Goal: Obtain resource: Download file/media

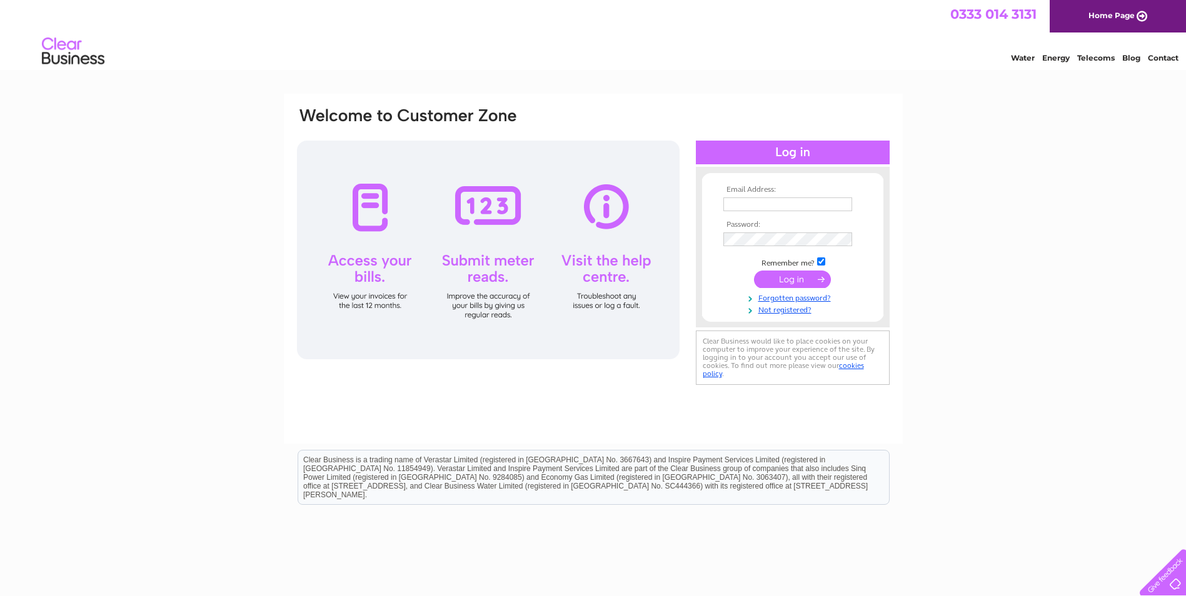
type input "lisa.mcgregor@gmthomson.co.uk"
click at [794, 276] on input "submit" at bounding box center [792, 279] width 77 height 17
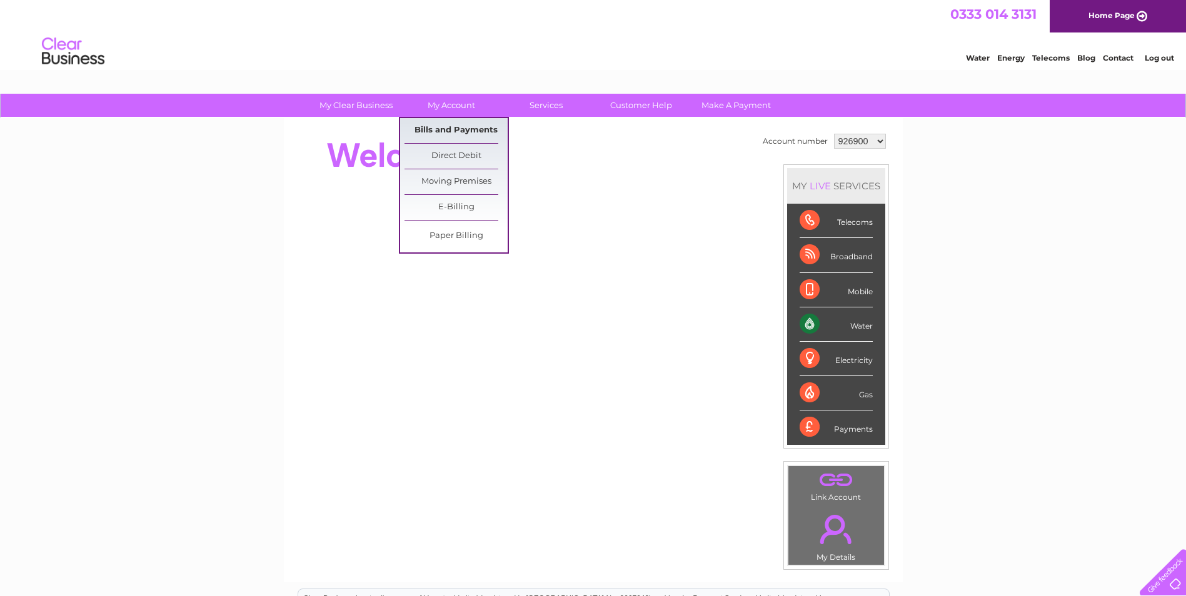
click at [457, 132] on link "Bills and Payments" at bounding box center [455, 130] width 103 height 25
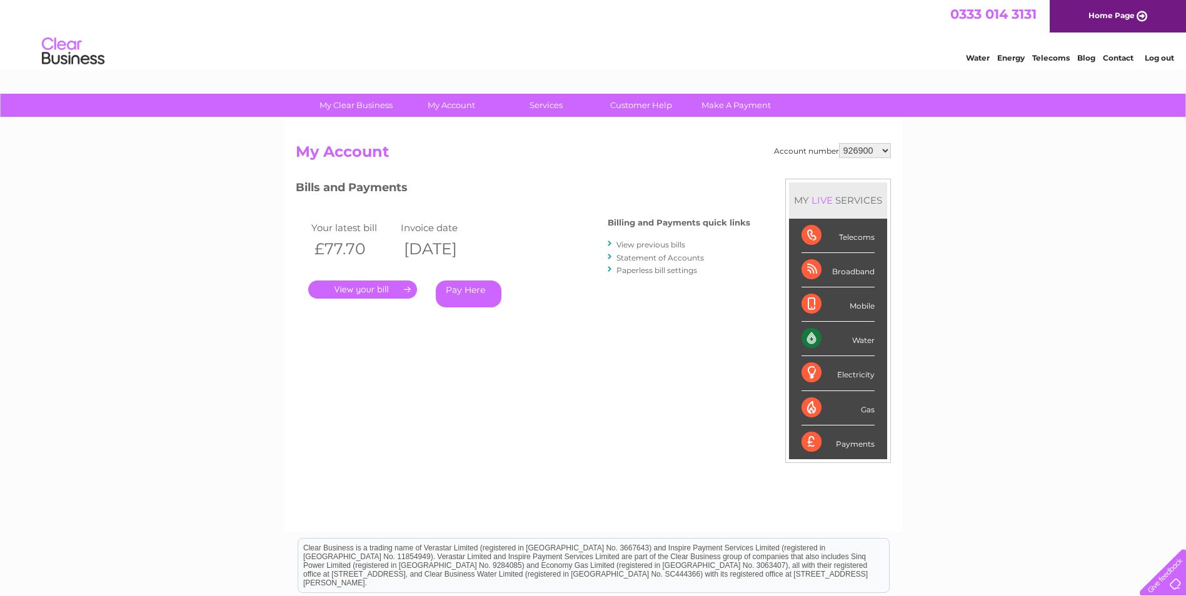
click at [366, 293] on link "." at bounding box center [362, 290] width 109 height 18
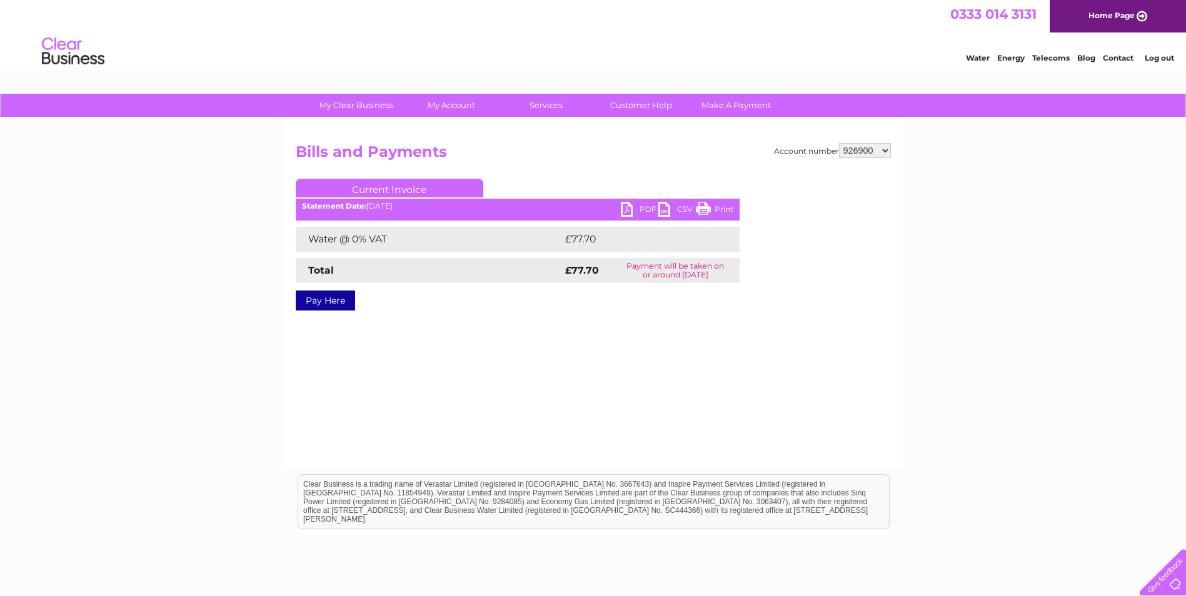
click at [631, 206] on link "PDF" at bounding box center [639, 211] width 37 height 18
click at [885, 150] on select "926900 1092126 1092240 1125167" at bounding box center [865, 150] width 52 height 15
select select "1092126"
click at [839, 143] on select "926900 1092126 1092240 1125167" at bounding box center [865, 150] width 52 height 15
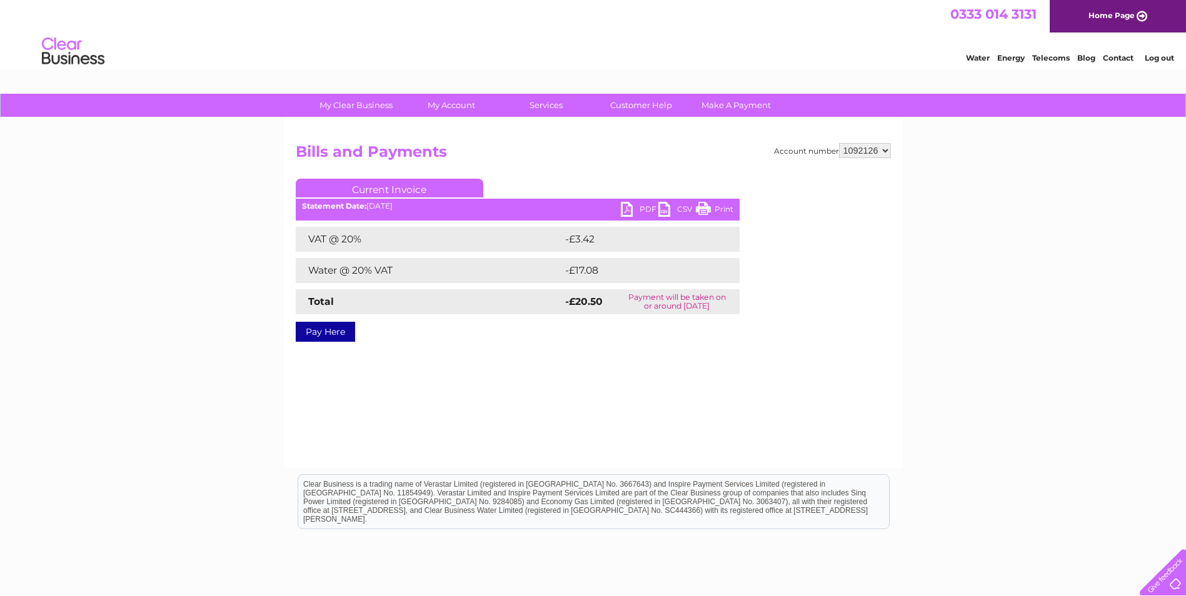
click at [630, 208] on link "PDF" at bounding box center [639, 211] width 37 height 18
click at [887, 154] on select "926900 1092126 1092240 1125167" at bounding box center [865, 150] width 52 height 15
select select "1092240"
click at [839, 143] on select "926900 1092126 1092240 1125167" at bounding box center [865, 150] width 52 height 15
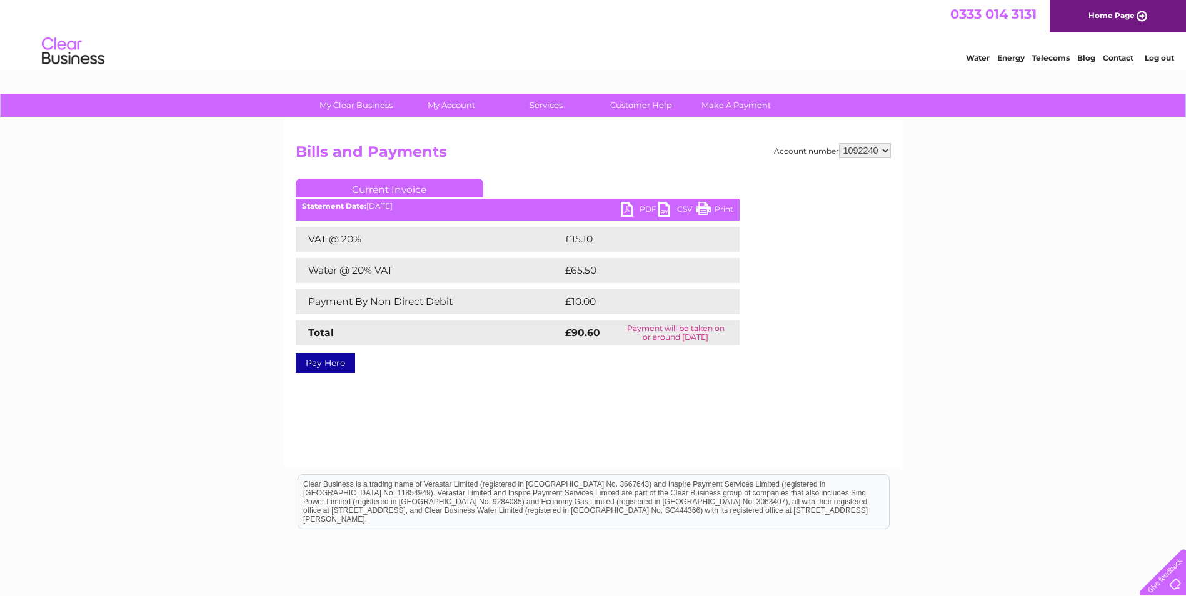
click at [624, 212] on link "PDF" at bounding box center [639, 211] width 37 height 18
click at [886, 154] on select "926900 1092126 1092240 1125167" at bounding box center [865, 150] width 52 height 15
select select "1125167"
click at [839, 143] on select "926900 1092126 1092240 1125167" at bounding box center [865, 150] width 52 height 15
click at [631, 212] on link "PDF" at bounding box center [639, 211] width 37 height 18
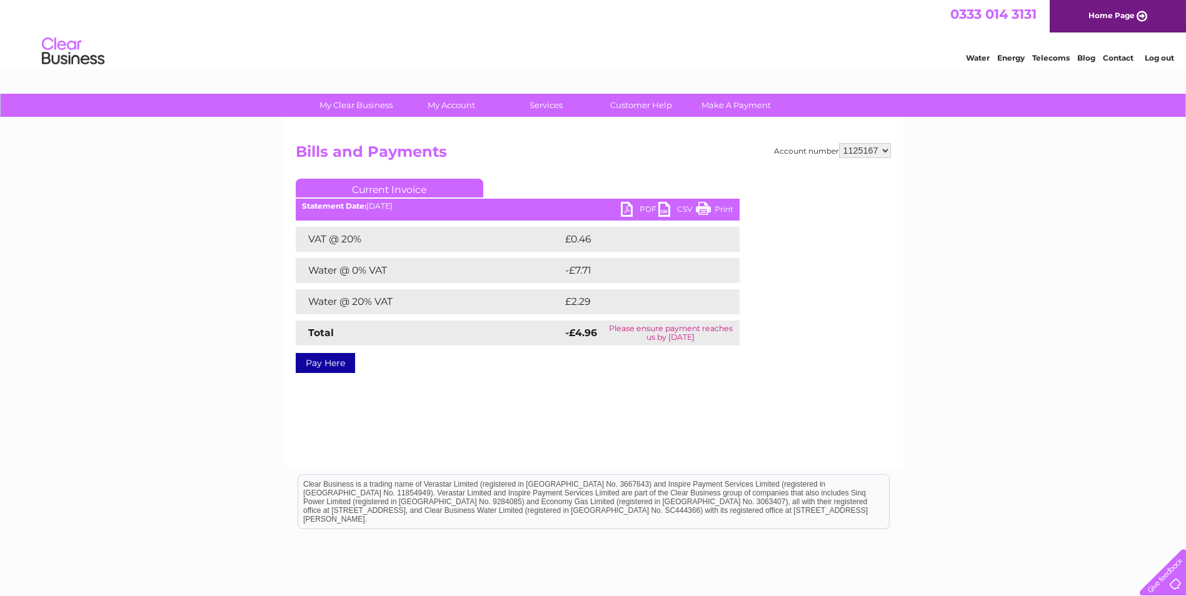
click at [1157, 57] on link "Log out" at bounding box center [1158, 57] width 29 height 9
